Goal: Browse casually: Explore the website without a specific task or goal

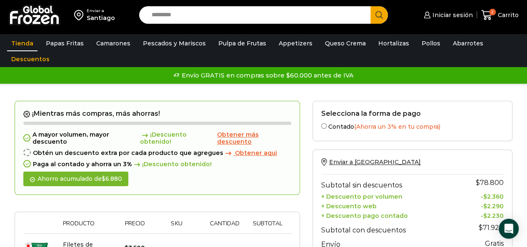
click at [23, 47] on link "Tienda" at bounding box center [22, 43] width 30 height 16
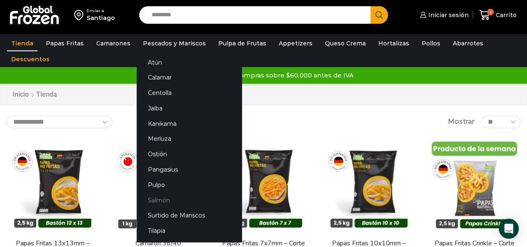
click at [172, 199] on link "Salmón" at bounding box center [189, 199] width 105 height 15
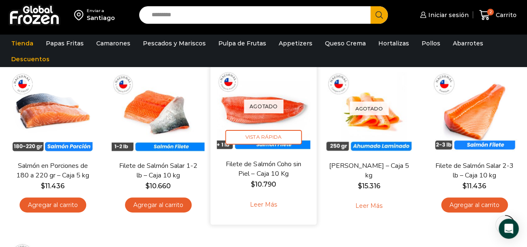
scroll to position [42, 0]
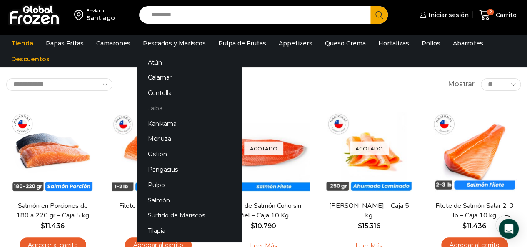
click at [168, 104] on link "Jaiba" at bounding box center [189, 108] width 105 height 15
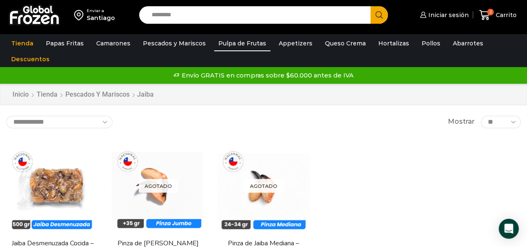
click at [249, 43] on link "Pulpa de Frutas" at bounding box center [242, 43] width 56 height 16
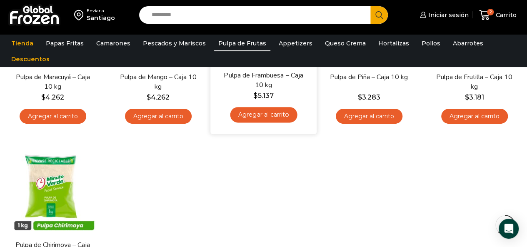
scroll to position [125, 0]
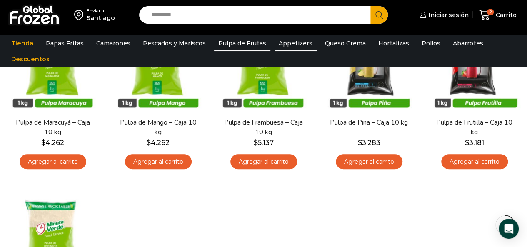
click at [286, 47] on link "Appetizers" at bounding box center [295, 43] width 42 height 16
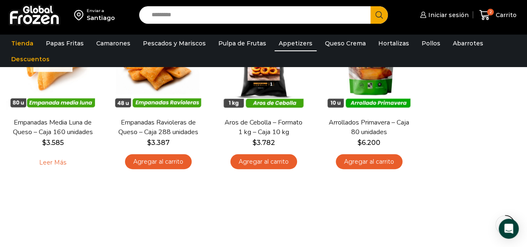
scroll to position [83, 0]
